Goal: Navigation & Orientation: Find specific page/section

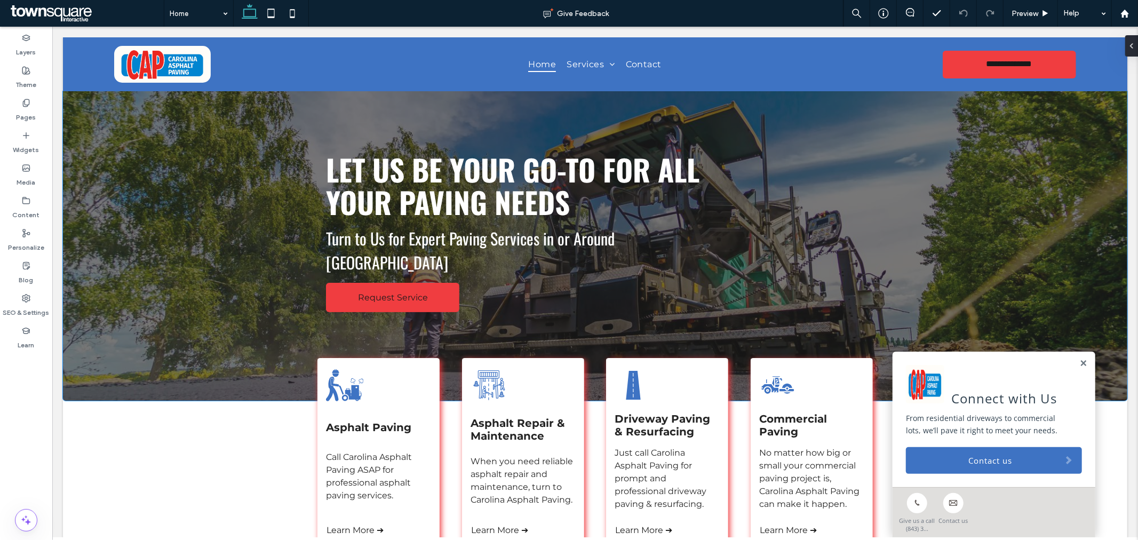
drag, startPoint x: -37, startPoint y: 229, endPoint x: -560, endPoint y: 192, distance: 524.3
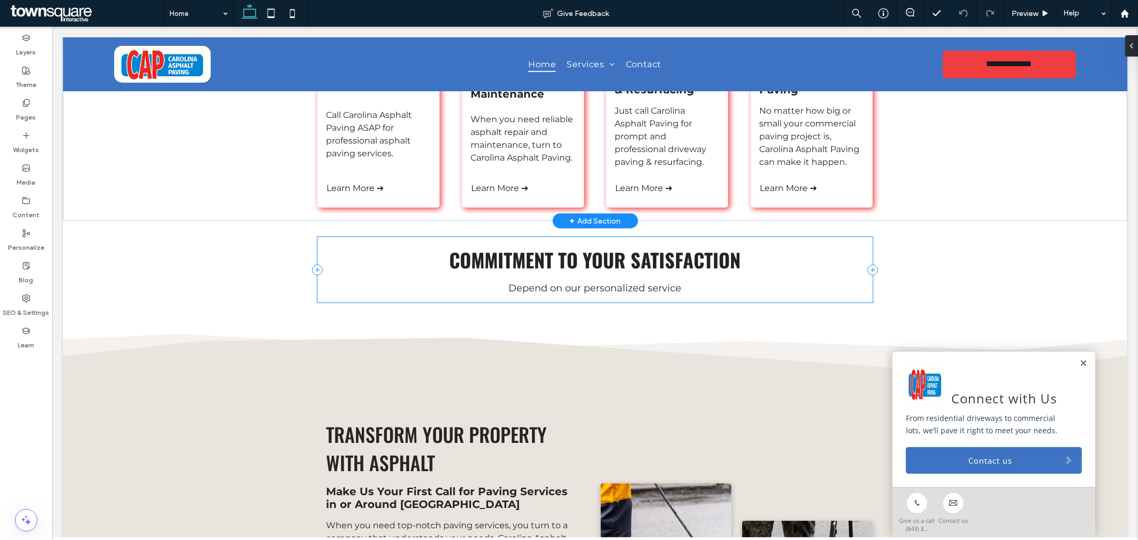
scroll to position [105, 0]
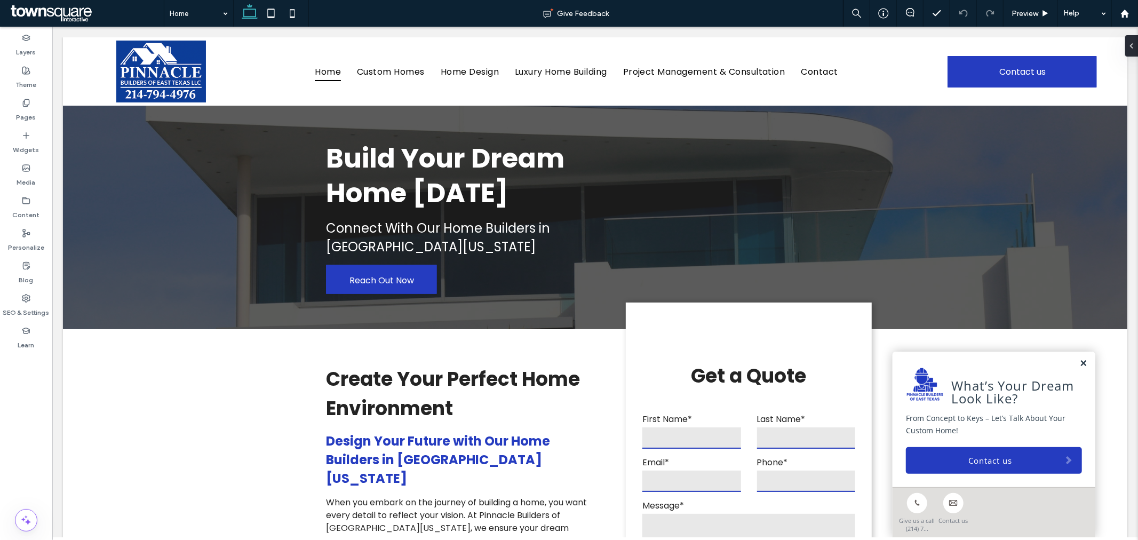
click at [1079, 368] on link at bounding box center [1083, 363] width 8 height 9
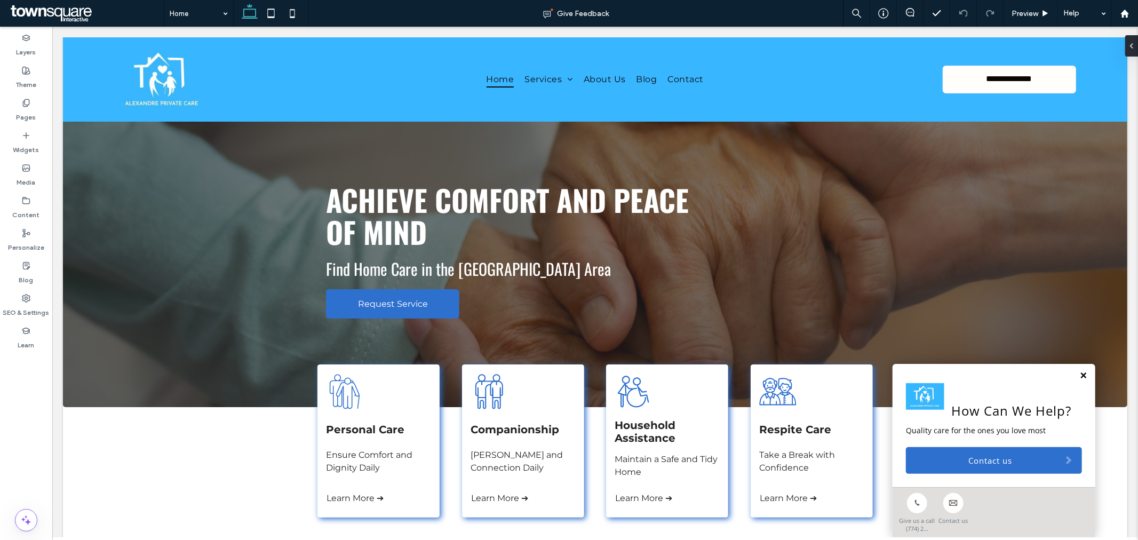
click at [1079, 376] on link at bounding box center [1083, 375] width 8 height 9
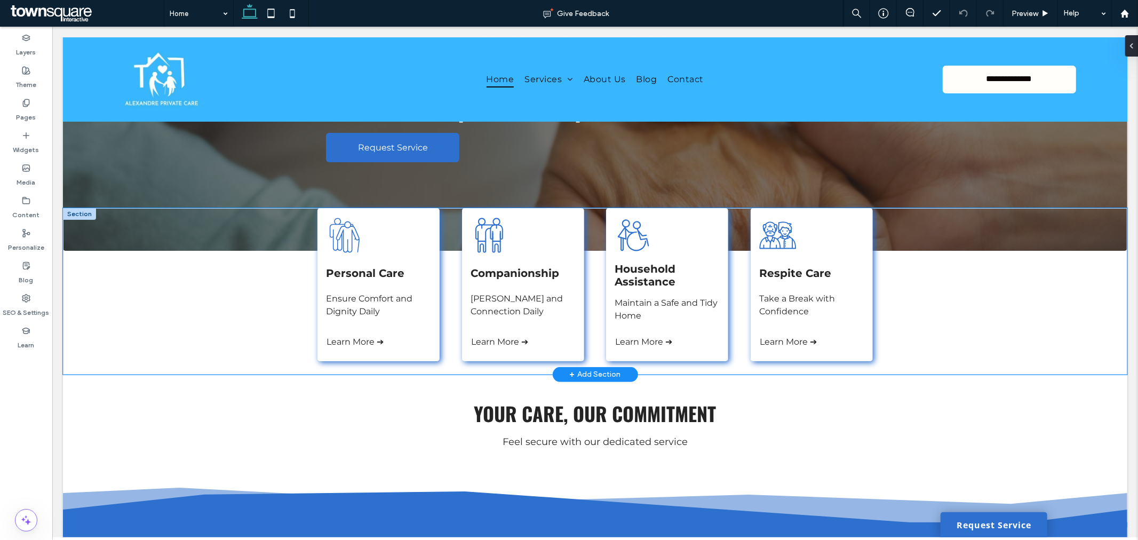
scroll to position [178, 0]
